Goal: Check status: Check status

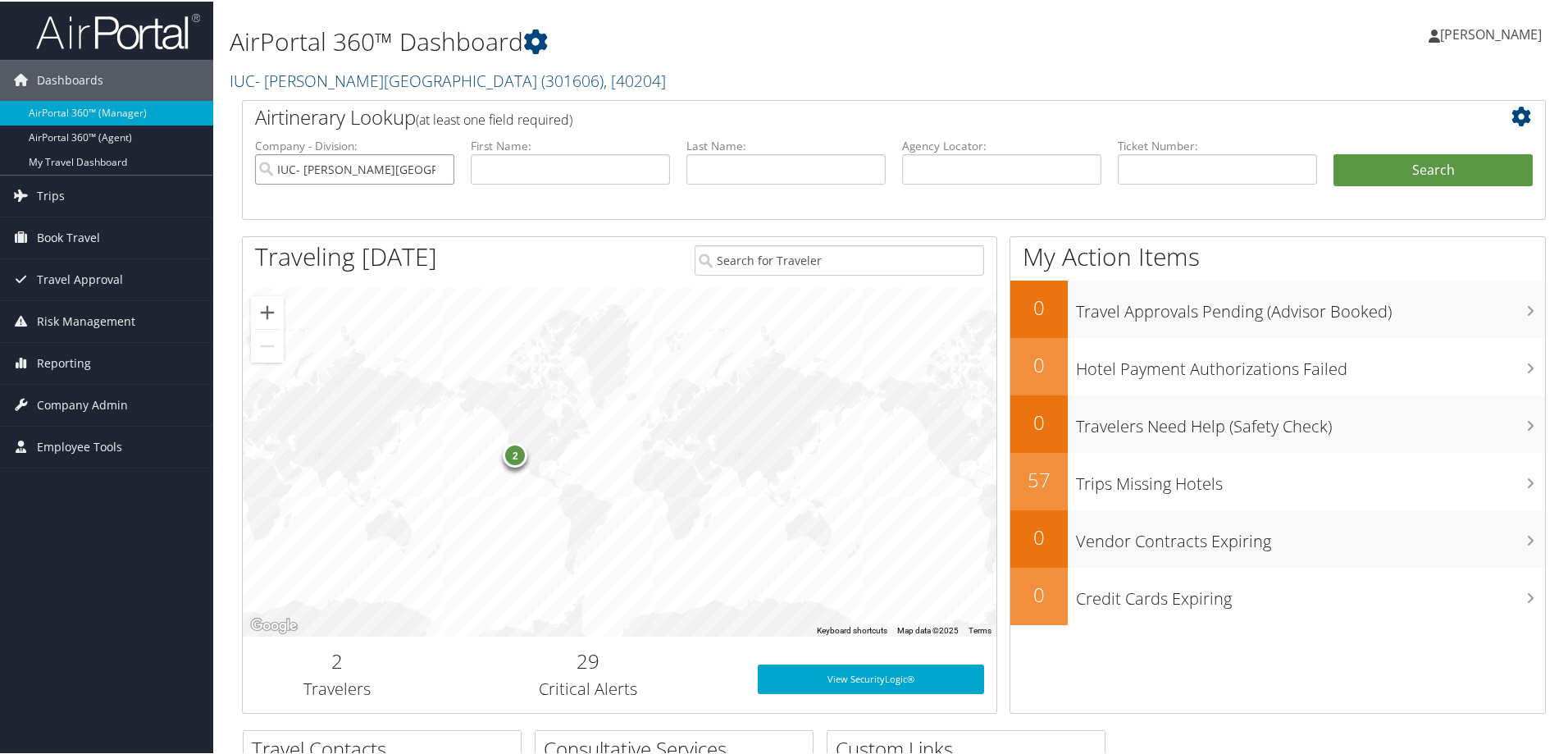
click at [439, 169] on input "IUC- [PERSON_NAME][GEOGRAPHIC_DATA]" at bounding box center [354, 167] width 199 height 30
click at [1197, 157] on input "text" at bounding box center [1217, 167] width 199 height 30
paste input "0067147685279"
type input "0067147685279"
click at [1333, 152] on button "Search" at bounding box center [1432, 168] width 199 height 33
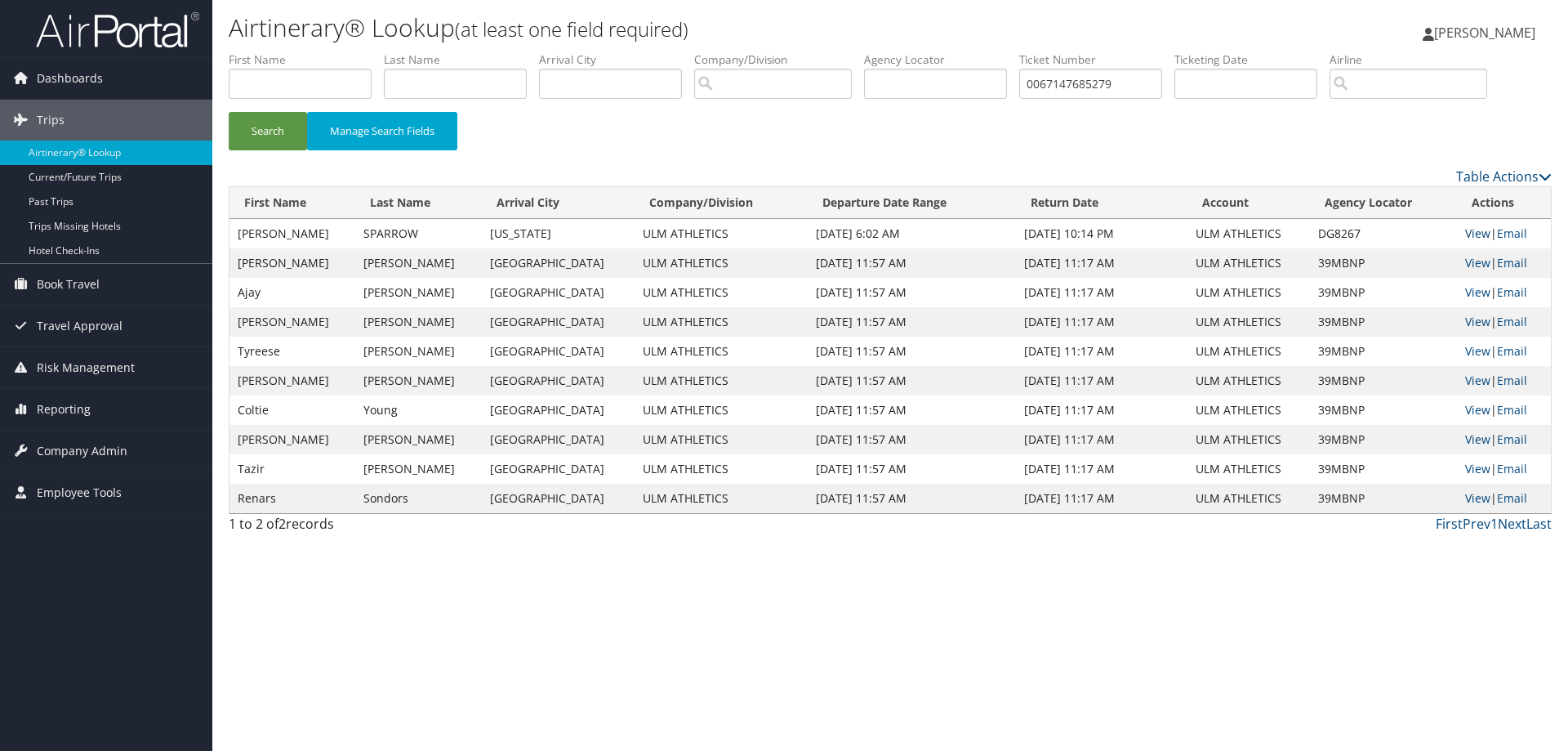
click at [1465, 232] on link "View" at bounding box center [1477, 233] width 25 height 15
drag, startPoint x: 1127, startPoint y: 79, endPoint x: 896, endPoint y: 84, distance: 231.1
click at [896, 52] on ul "First Name Last Name Departure City Arrival City Company/Division Airport/City …" at bounding box center [890, 52] width 1323 height 0
paste input "0067145354987"
type input "0067145354987"
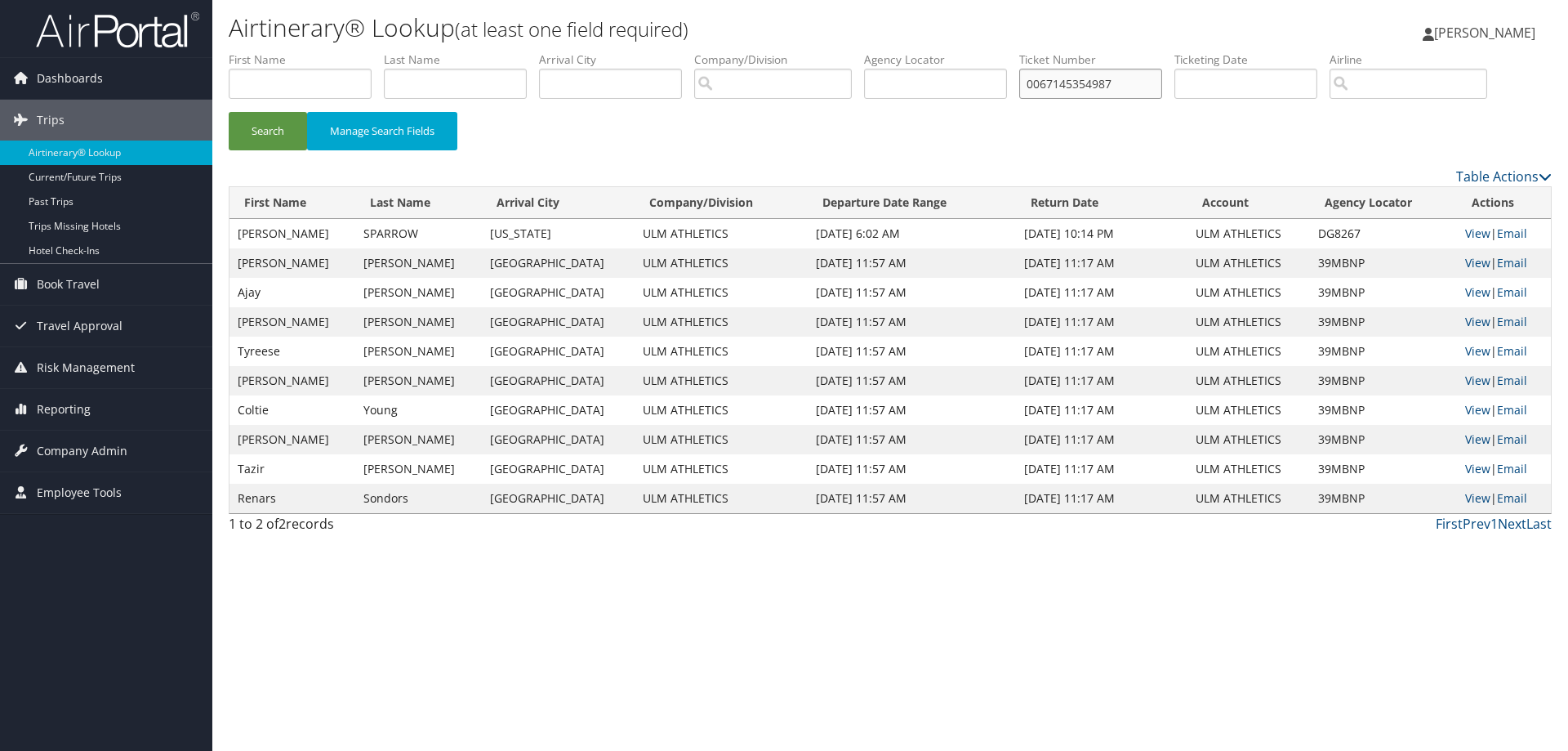
click at [229, 112] on button "Search" at bounding box center [267, 131] width 78 height 39
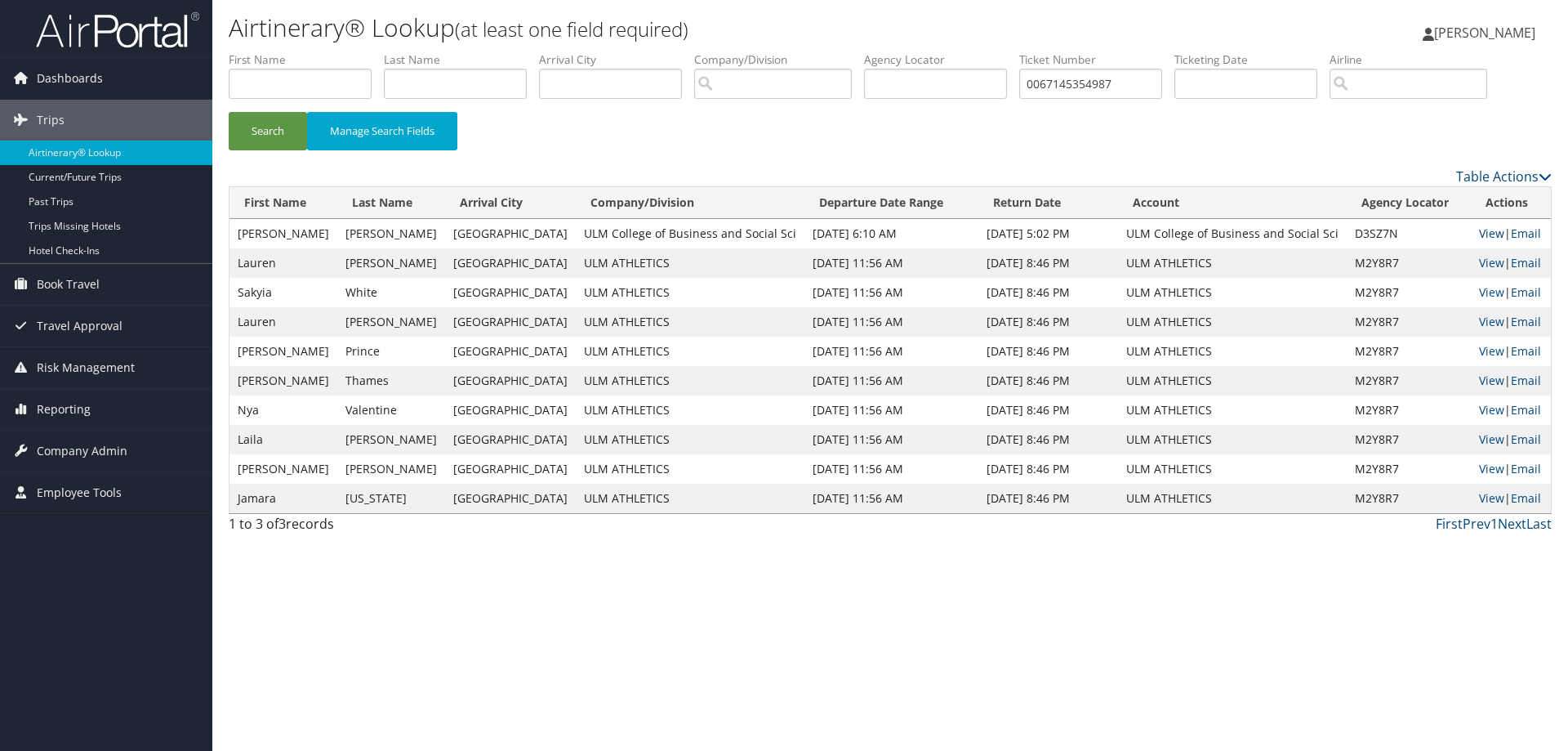
click at [1485, 232] on link "View" at bounding box center [1491, 233] width 25 height 15
drag, startPoint x: 1146, startPoint y: 85, endPoint x: 931, endPoint y: 90, distance: 215.1
click at [931, 52] on ul "First Name Last Name Departure City Arrival City Company/Division Airport/City …" at bounding box center [890, 52] width 1323 height 0
type input "0067147685279"
click at [229, 112] on button "Search" at bounding box center [267, 131] width 78 height 39
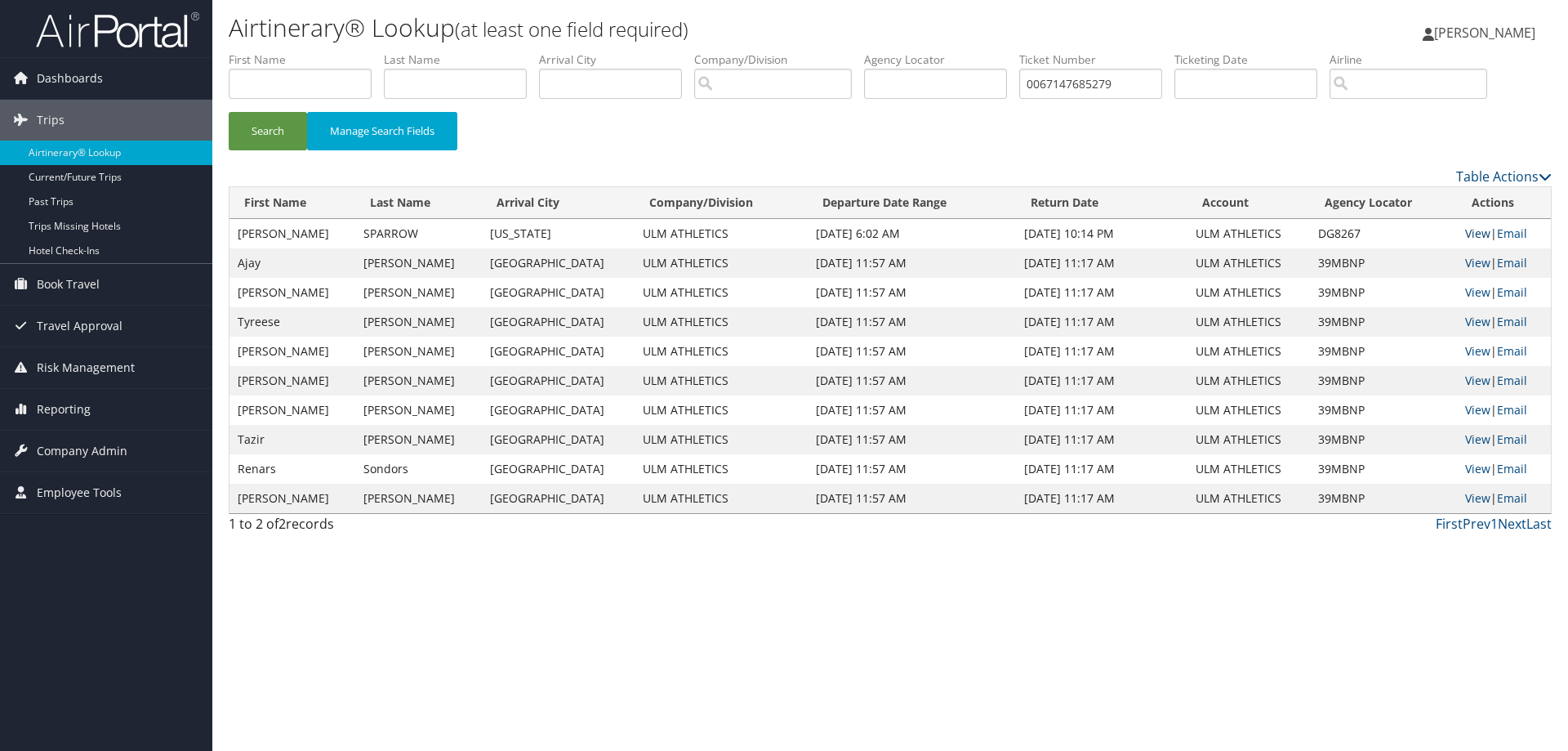
click at [1465, 232] on link "View" at bounding box center [1477, 233] width 25 height 15
drag, startPoint x: 1147, startPoint y: 81, endPoint x: 957, endPoint y: 83, distance: 190.0
click at [957, 52] on ul "First Name Last Name Departure City Arrival City Company/Division Airport/City …" at bounding box center [890, 52] width 1323 height 0
type input "0067146388760"
click at [229, 112] on button "Search" at bounding box center [267, 131] width 78 height 39
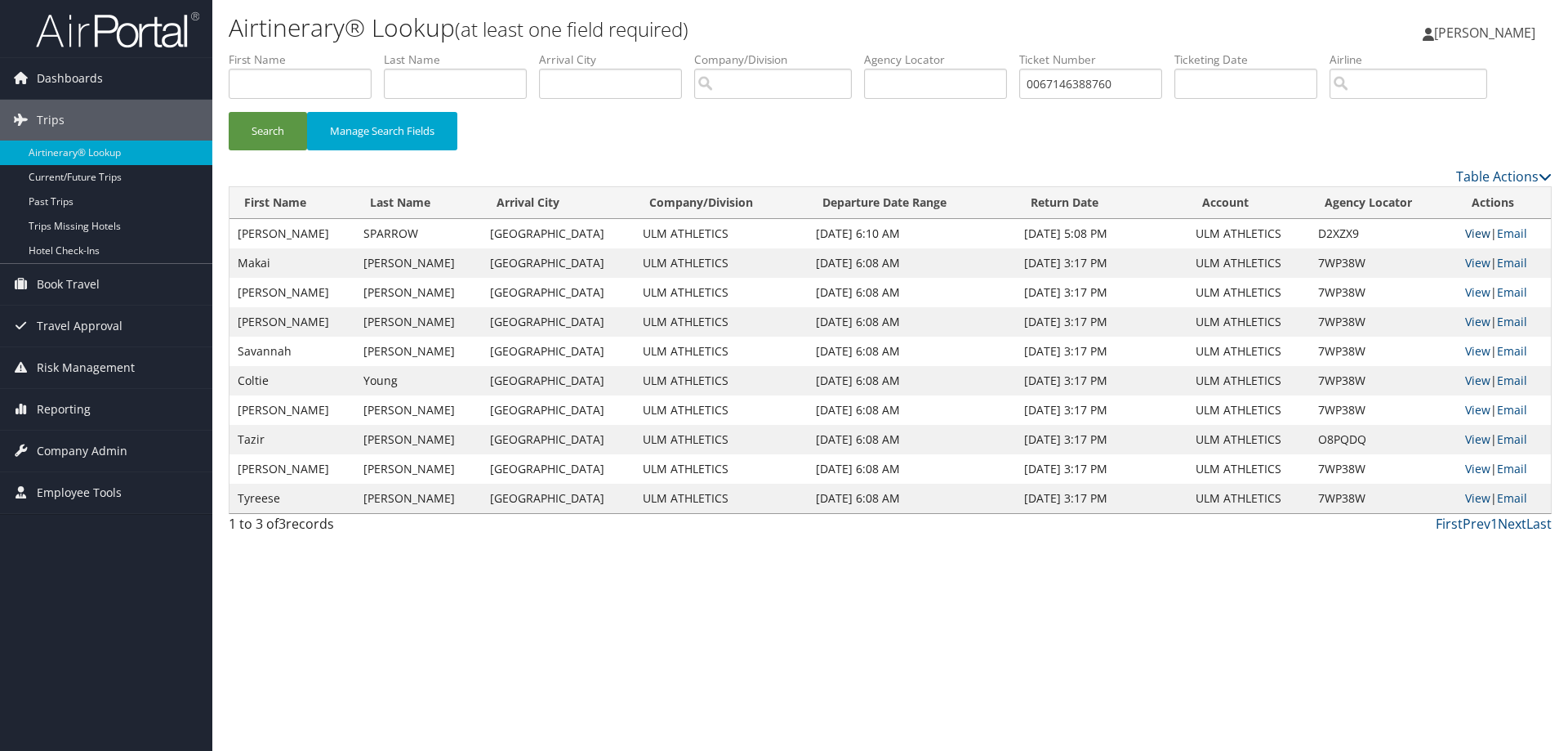
click at [1465, 232] on link "View" at bounding box center [1477, 233] width 25 height 15
drag, startPoint x: 1143, startPoint y: 86, endPoint x: 919, endPoint y: 85, distance: 224.0
click at [919, 52] on ul "First Name Last Name Departure City Arrival City Company/Division Airport/City …" at bounding box center [890, 52] width 1323 height 0
type input "00671447685279"
click at [229, 112] on button "Search" at bounding box center [267, 131] width 78 height 39
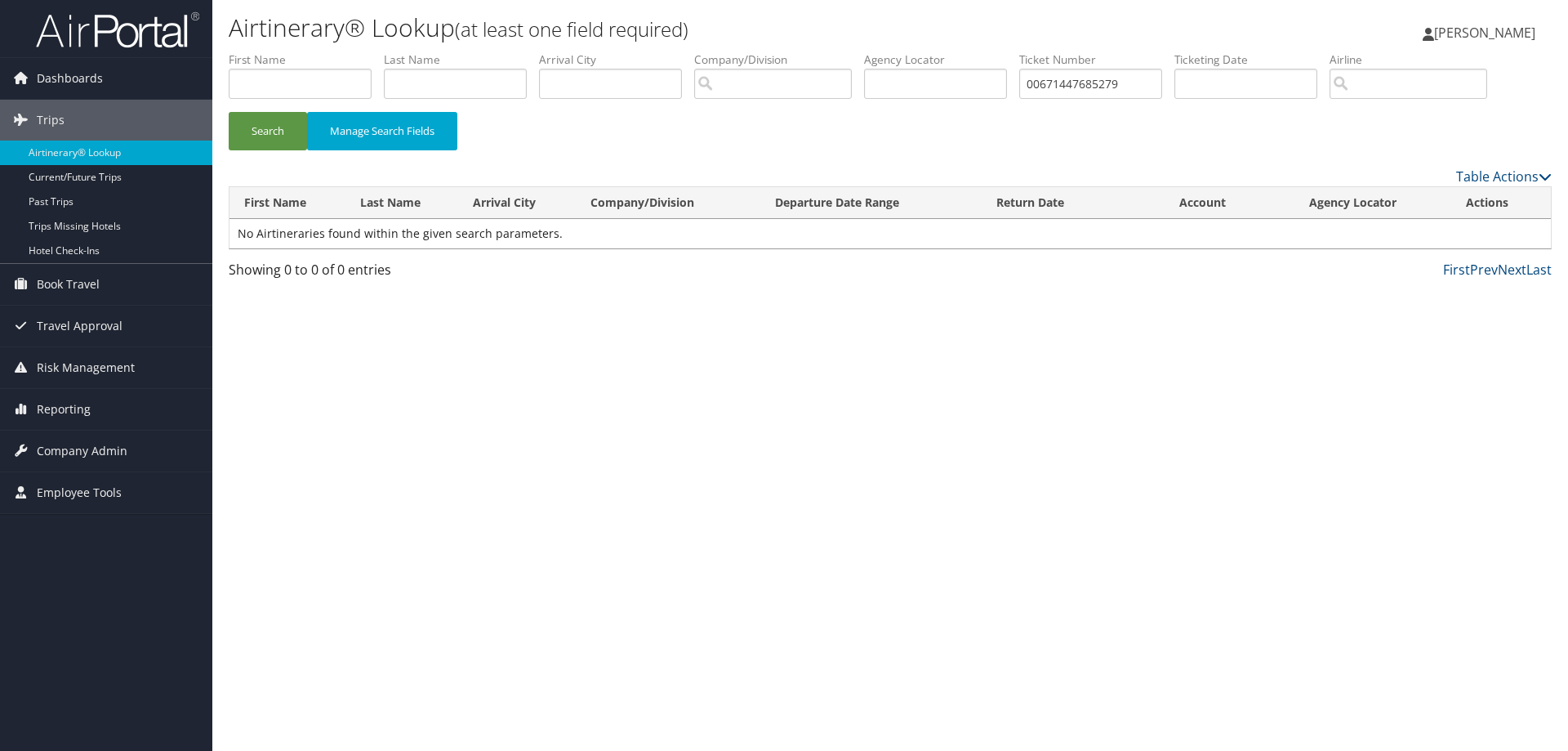
click at [121, 31] on img at bounding box center [118, 29] width 164 height 39
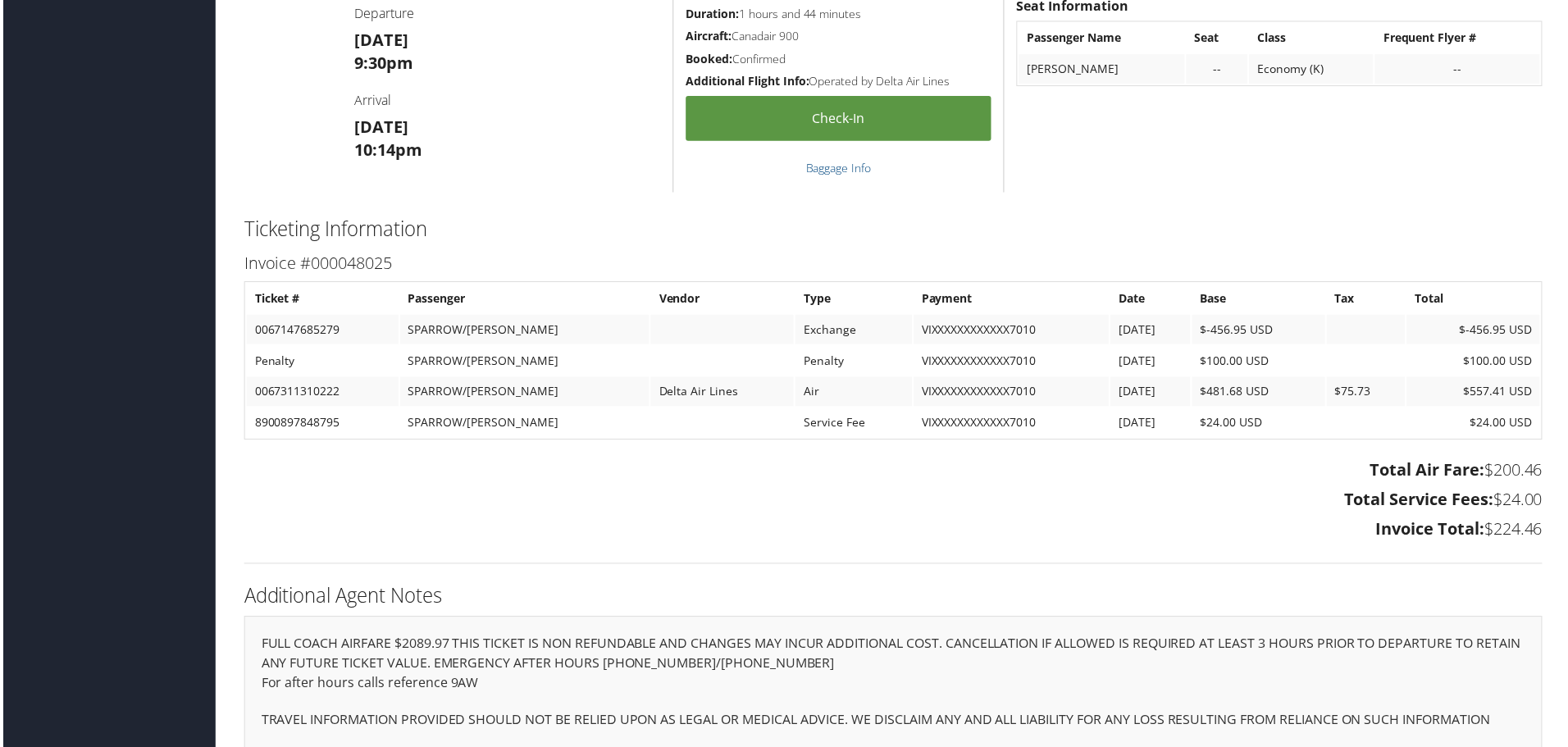
scroll to position [1885, 0]
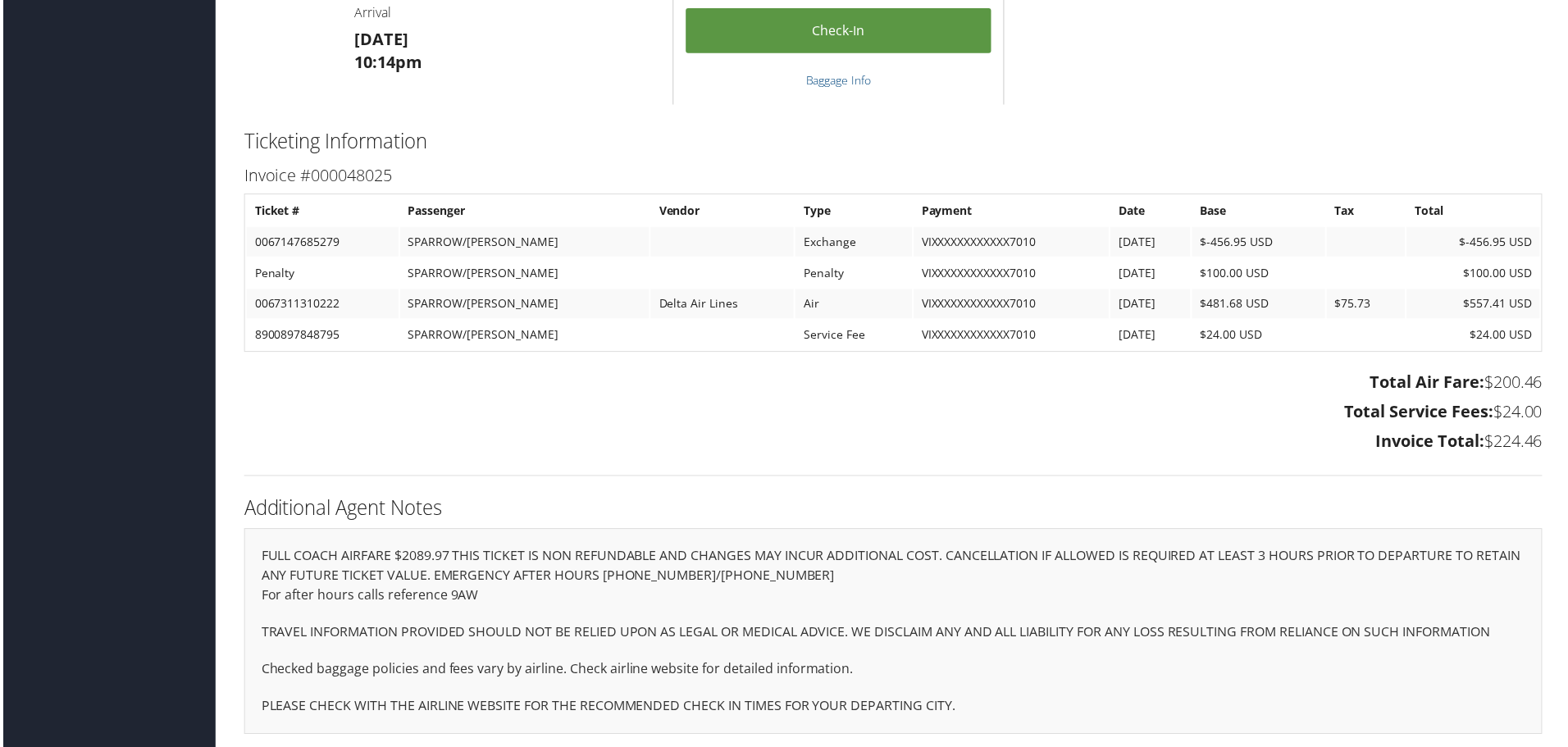
scroll to position [1972, 0]
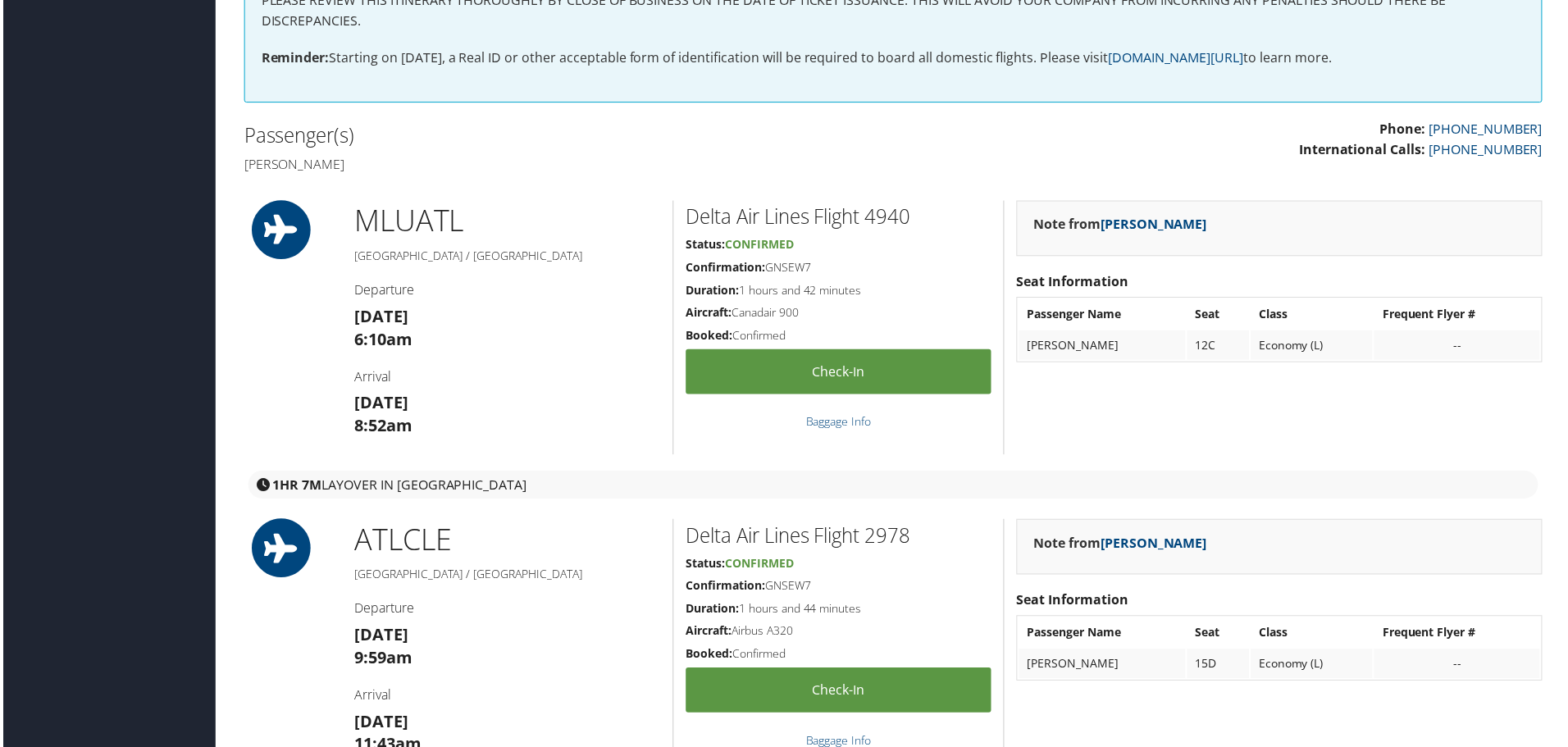
scroll to position [172, 0]
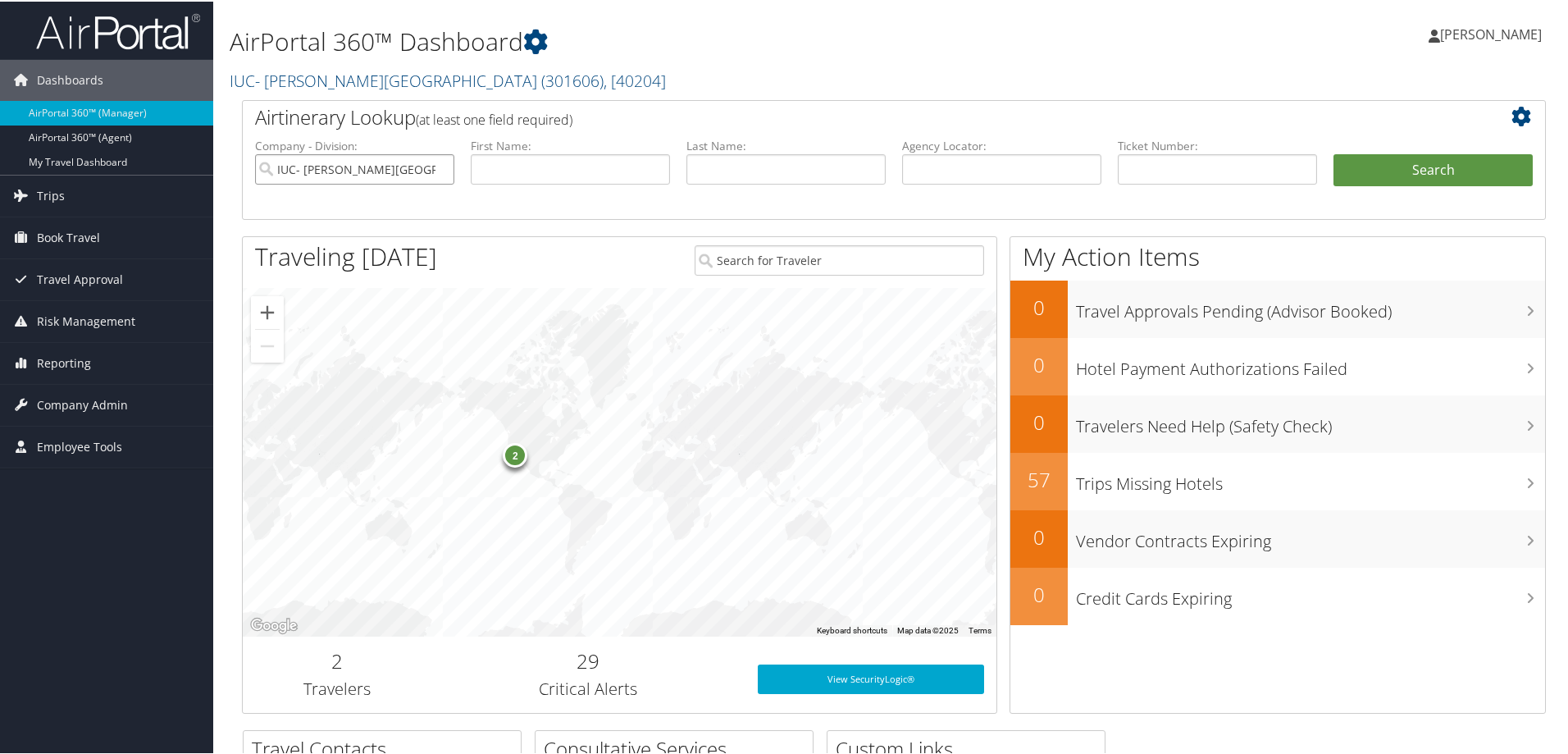
click at [438, 167] on input "IUC- Sinclair Community College" at bounding box center [354, 167] width 199 height 30
click at [1187, 173] on input "text" at bounding box center [1217, 167] width 199 height 30
type input "00671447685279"
click at [1333, 152] on button "Search" at bounding box center [1432, 168] width 199 height 33
